Goal: Browse casually: Explore the website without a specific task or goal

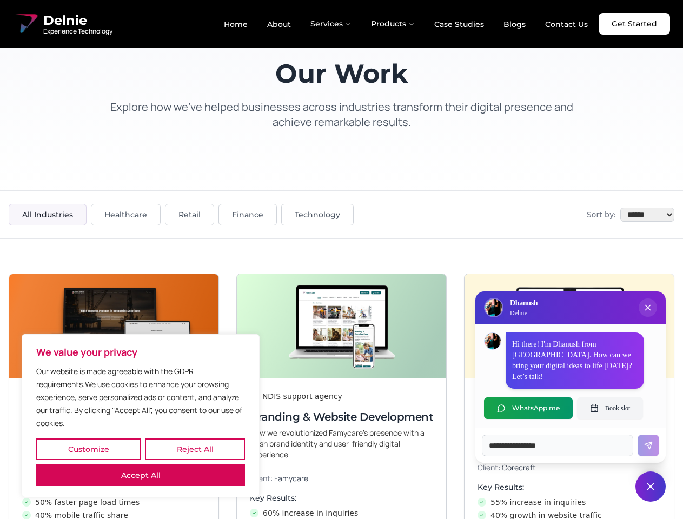
click at [88, 450] on button "Customize" at bounding box center [88, 450] width 104 height 22
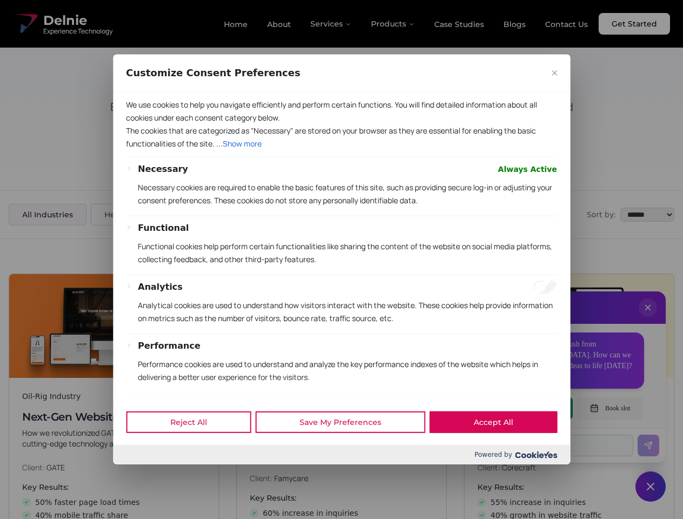
click at [195, 450] on div at bounding box center [341, 259] width 683 height 519
click at [141, 124] on p "We use cookies to help you navigate efficiently and perform certain functions. …" at bounding box center [341, 111] width 431 height 26
click at [341, 150] on p "The cookies that are categorized as "Necessary" are stored on your browser as t…" at bounding box center [341, 137] width 431 height 26
click at [648, 319] on div at bounding box center [341, 259] width 683 height 519
click at [529, 408] on div "Reject All Save My Preferences Accept All" at bounding box center [341, 422] width 457 height 46
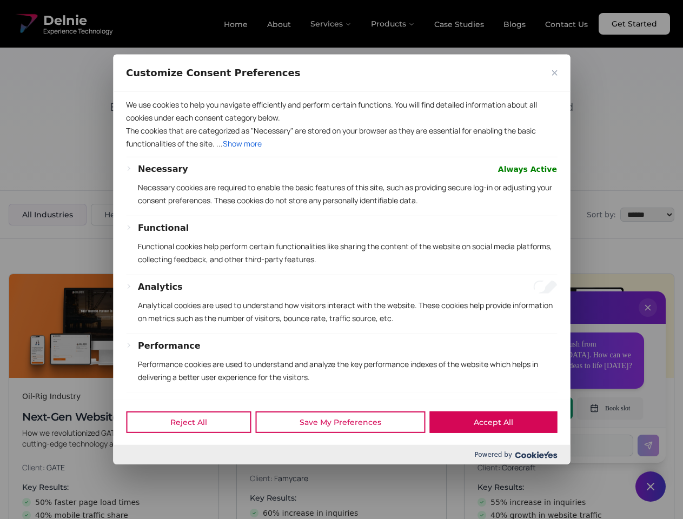
click at [610, 408] on div at bounding box center [341, 259] width 683 height 519
click at [651, 487] on div at bounding box center [341, 259] width 683 height 519
click at [332, 24] on div at bounding box center [341, 259] width 683 height 519
click at [393, 24] on div at bounding box center [341, 259] width 683 height 519
